Goal: Transaction & Acquisition: Purchase product/service

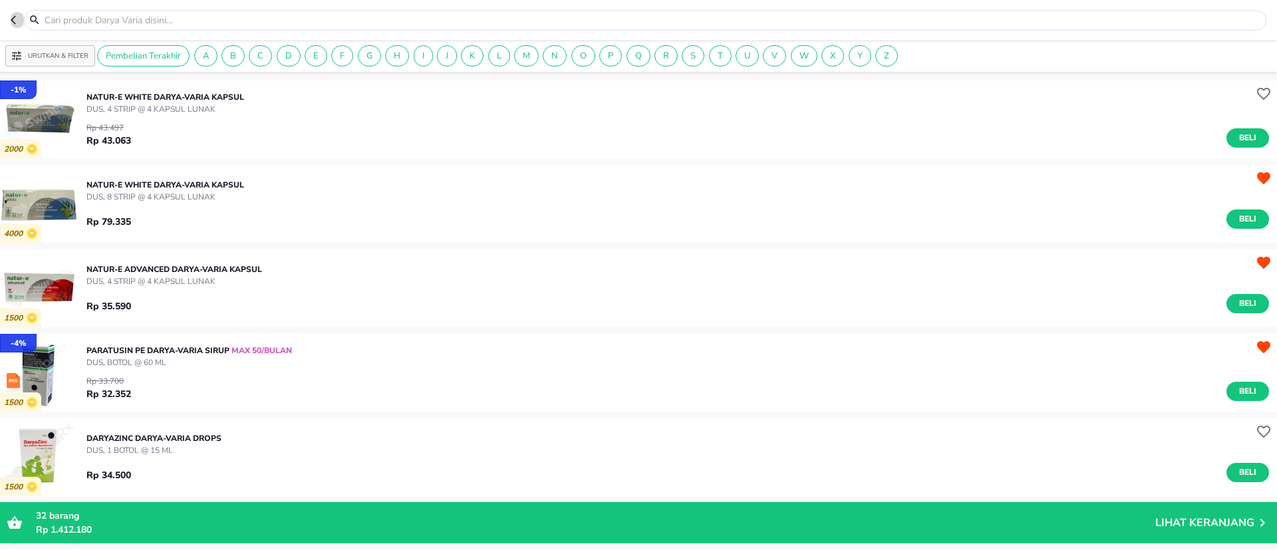
click at [14, 17] on icon "button" at bounding box center [13, 20] width 5 height 9
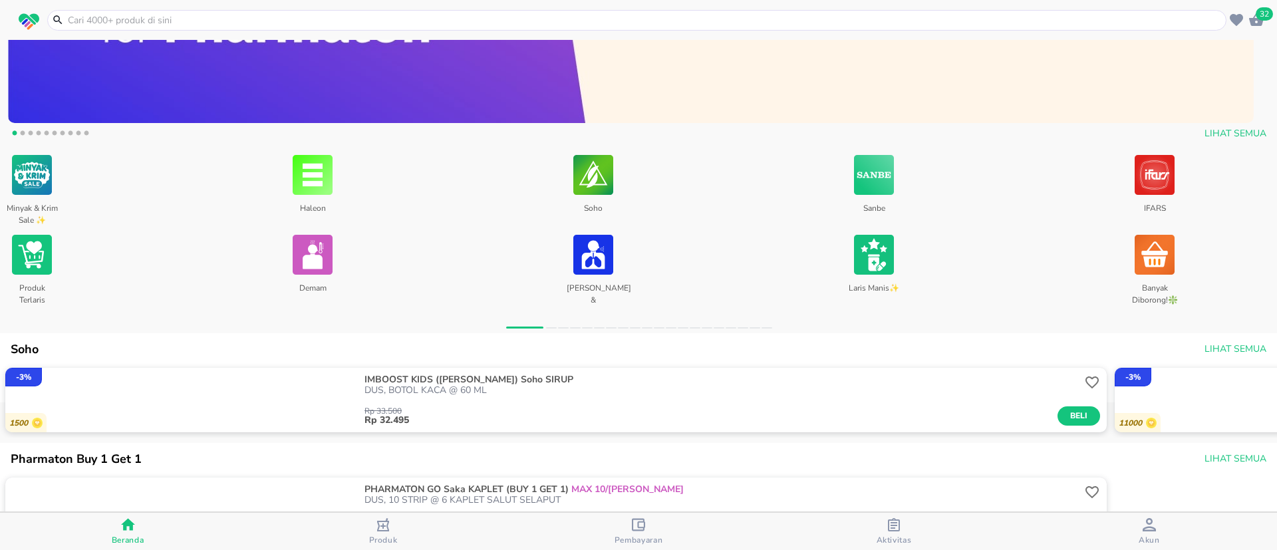
scroll to position [299, 0]
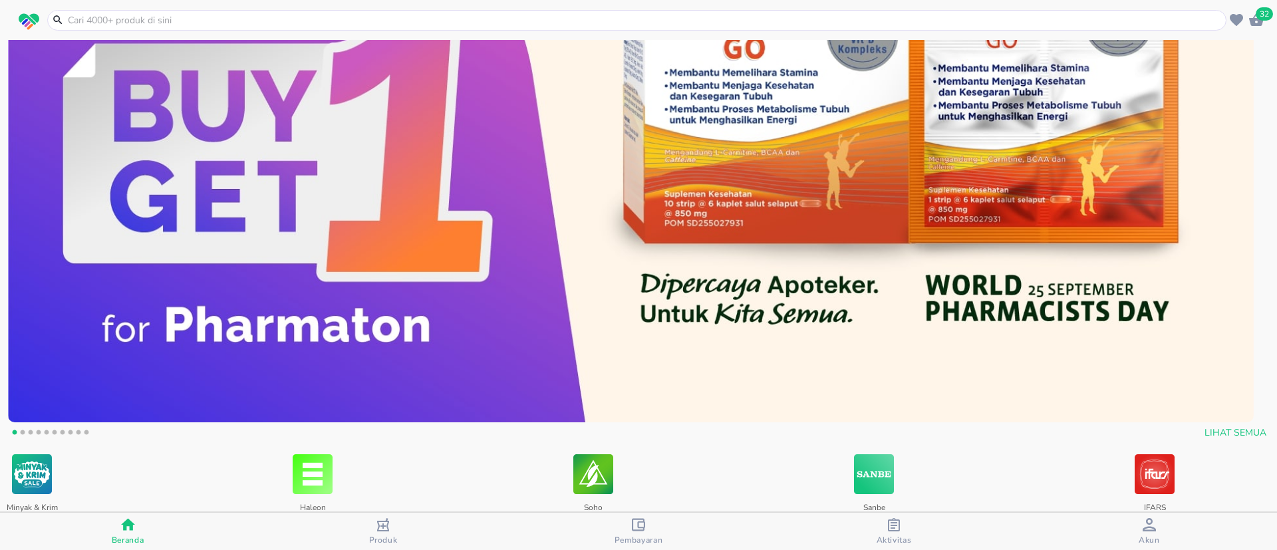
click at [280, 144] on img at bounding box center [630, 111] width 1245 height 622
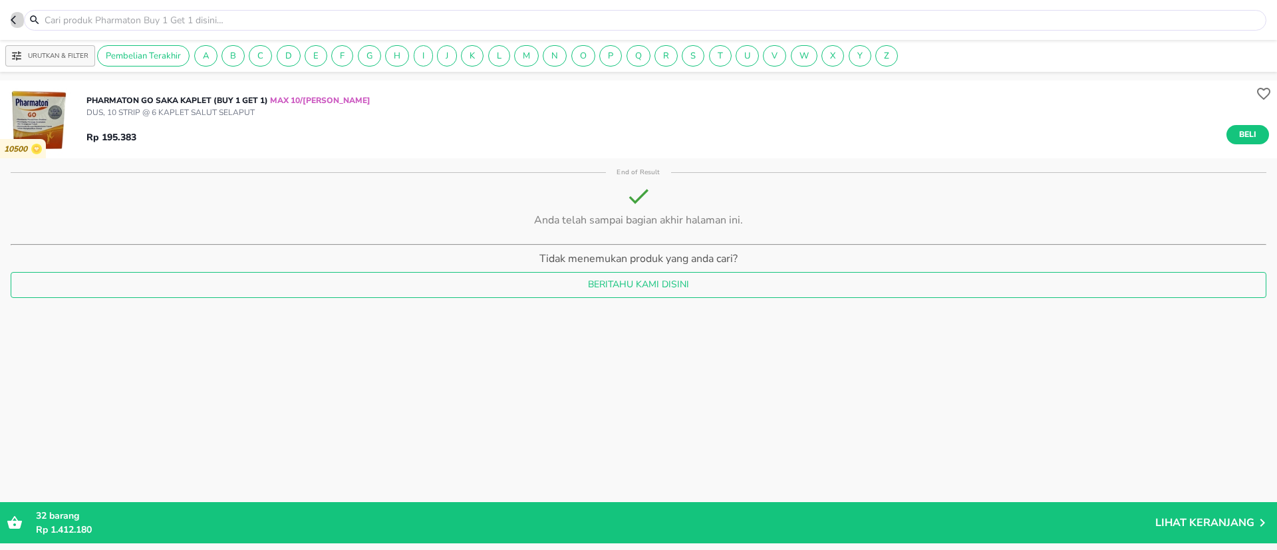
click at [15, 15] on icon "button" at bounding box center [16, 20] width 11 height 11
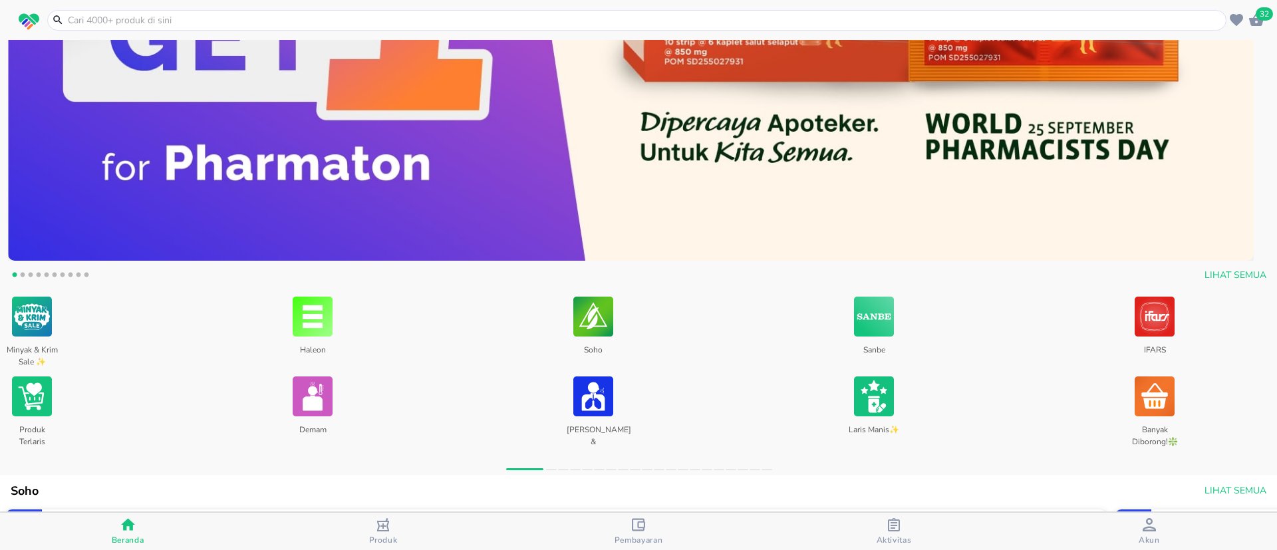
scroll to position [399, 0]
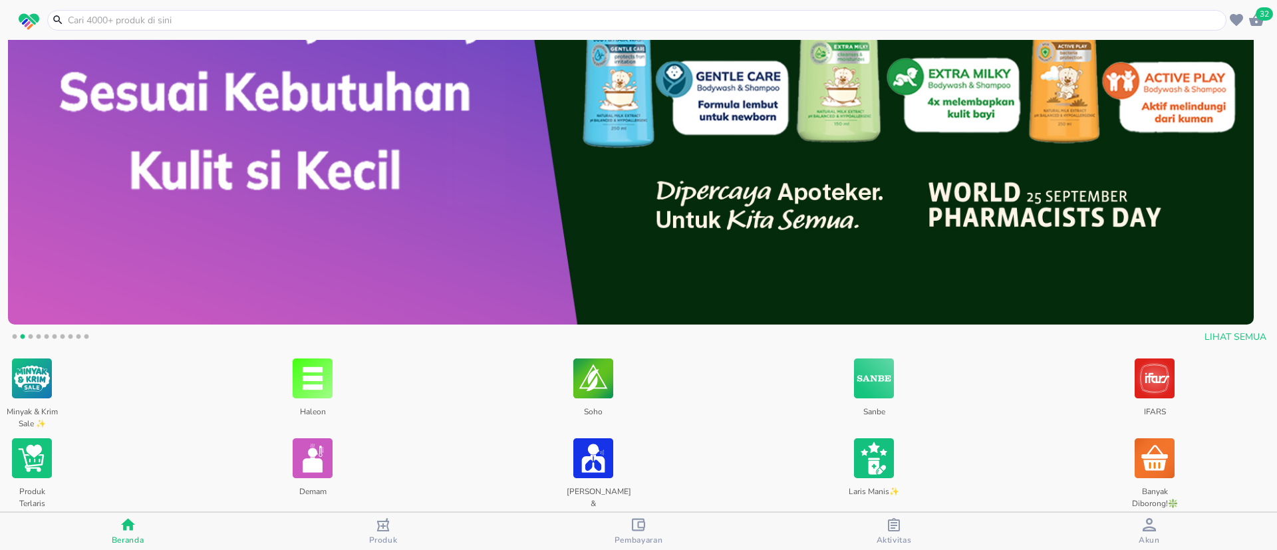
drag, startPoint x: 628, startPoint y: 208, endPoint x: 93, endPoint y: 213, distance: 535.3
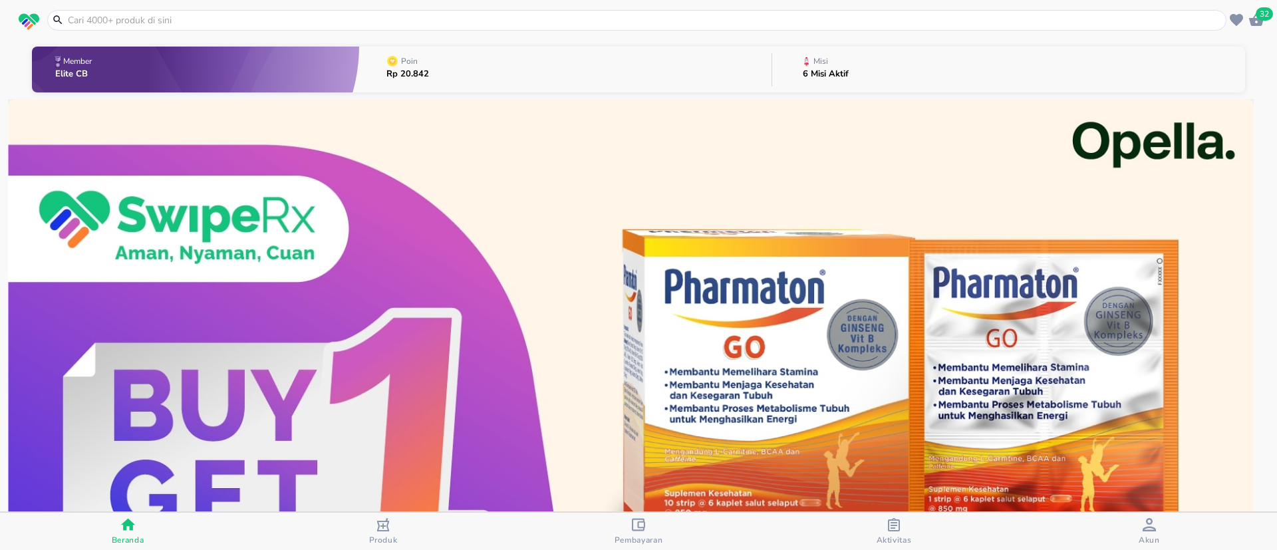
scroll to position [499, 0]
